Goal: Information Seeking & Learning: Understand process/instructions

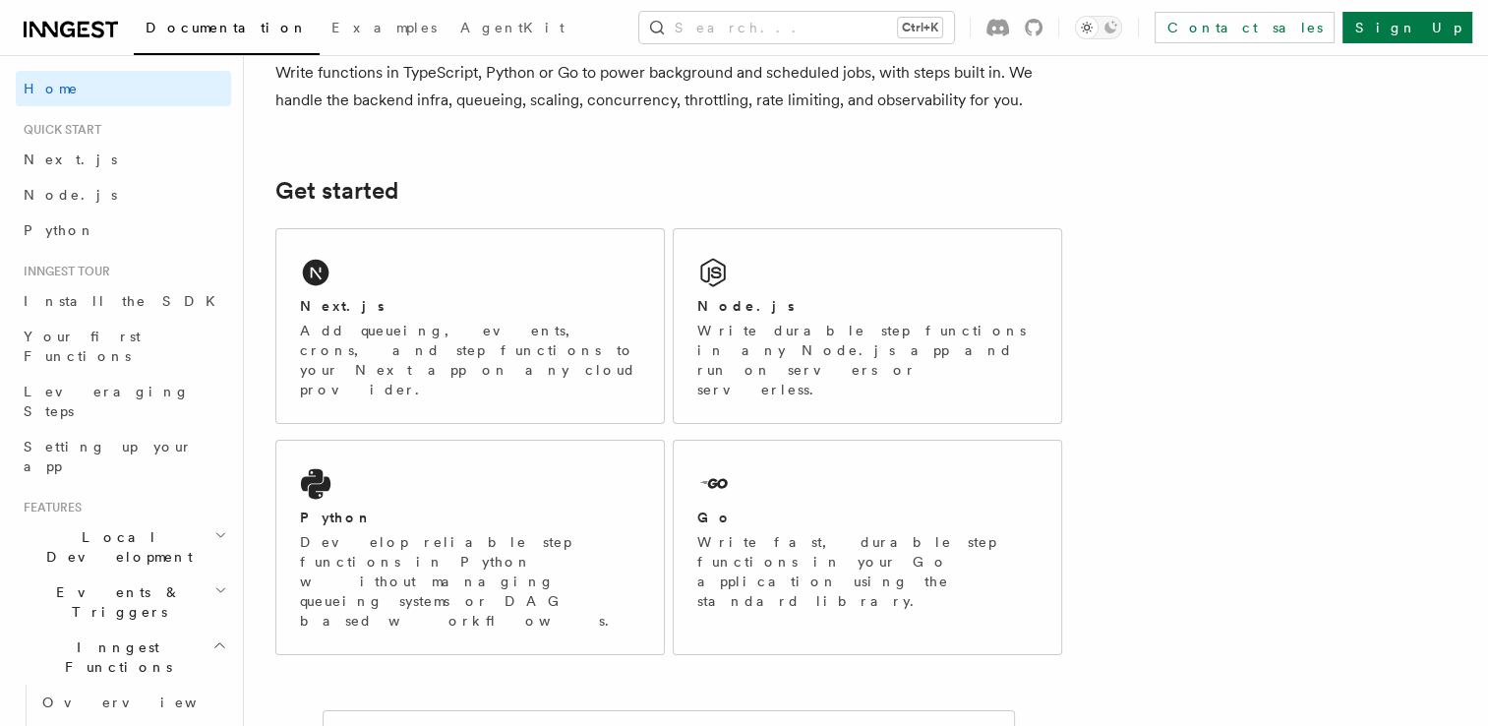
scroll to position [183, 0]
click at [412, 313] on div "Next.js" at bounding box center [470, 304] width 340 height 21
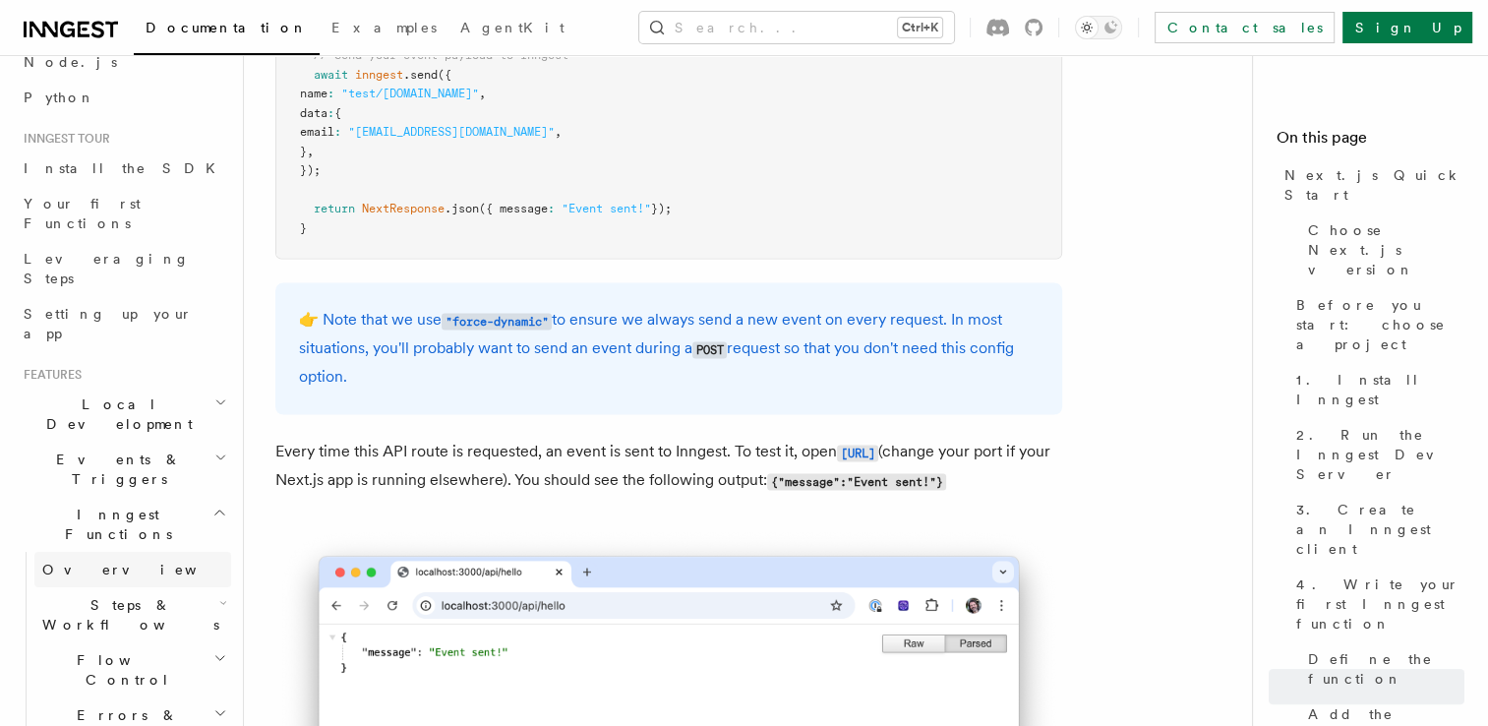
scroll to position [134, 0]
click at [184, 641] on h2 "Flow Control" at bounding box center [132, 668] width 197 height 55
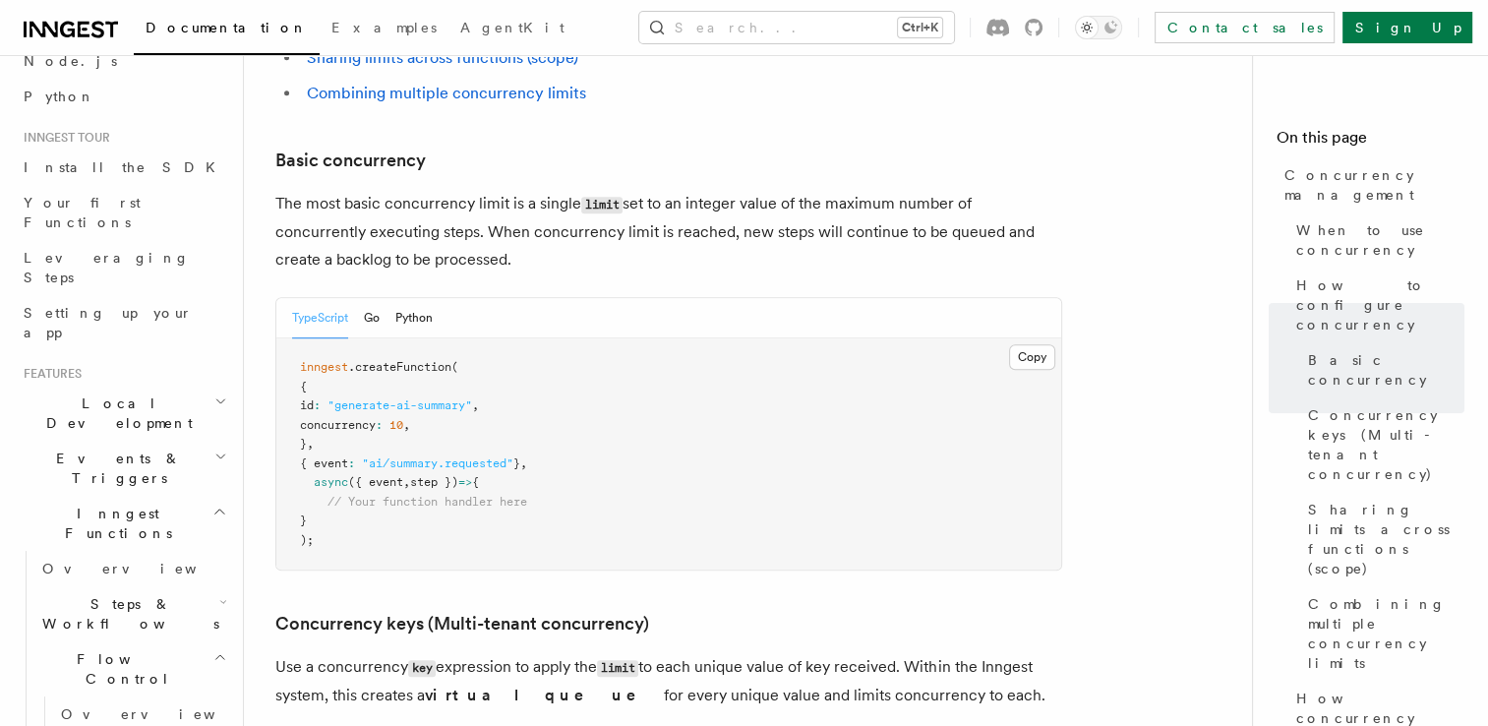
scroll to position [1269, 0]
drag, startPoint x: 435, startPoint y: 339, endPoint x: 307, endPoint y: 334, distance: 128.0
click at [307, 339] on pre "inngest .createFunction ( { id : "generate-ai-summary" , concurrency : 10 , } ,…" at bounding box center [668, 454] width 785 height 231
copy span "concurrency : 10"
